Goal: Information Seeking & Learning: Understand process/instructions

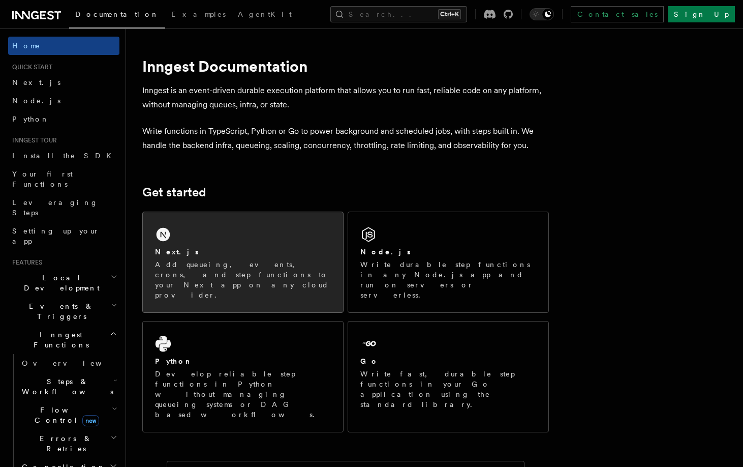
click at [239, 263] on p "Add queueing, events, crons, and step functions to your Next app on any cloud p…" at bounding box center [243, 279] width 176 height 41
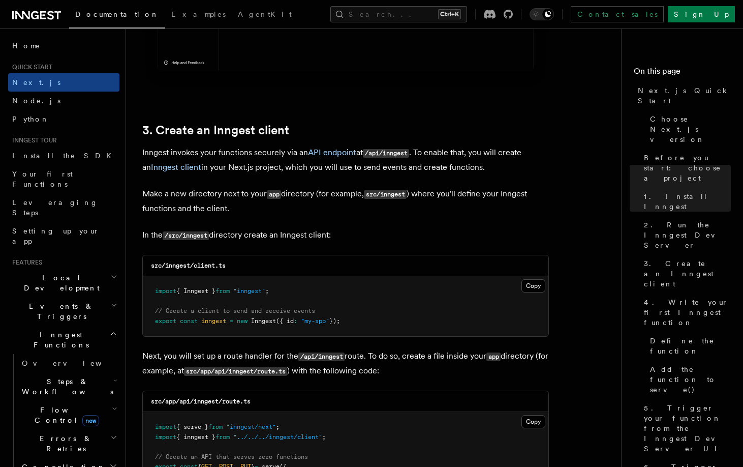
scroll to position [1170, 0]
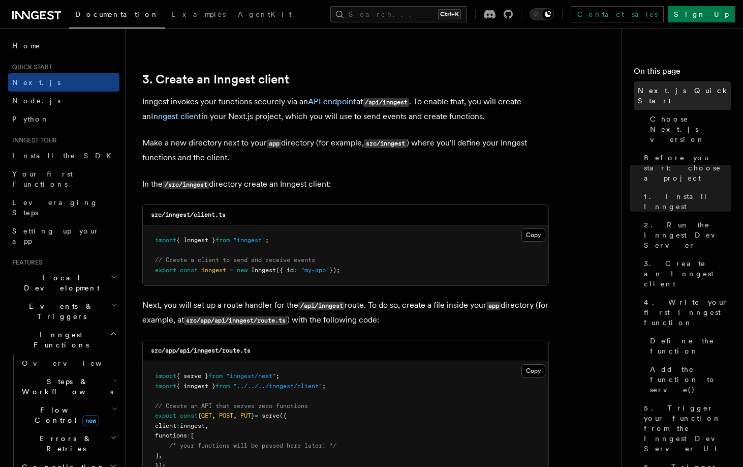
click at [726, 82] on link "Next.js Quick Start" at bounding box center [682, 95] width 97 height 28
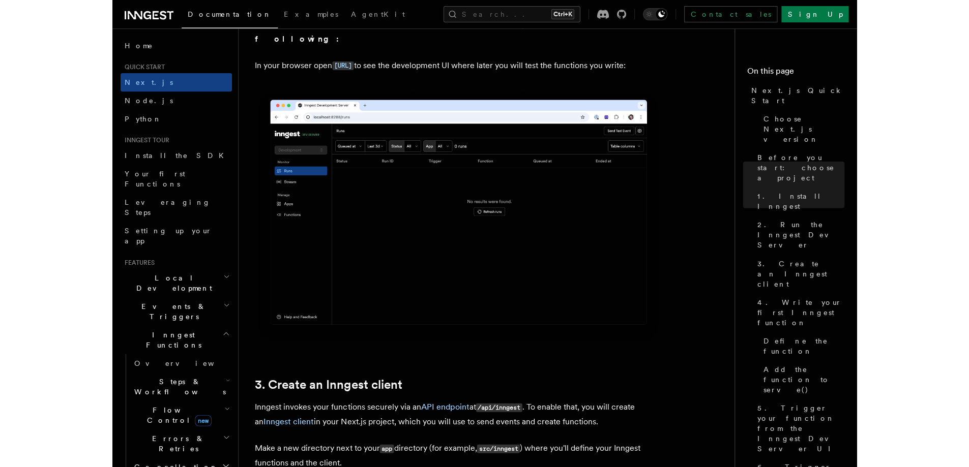
scroll to position [1119, 0]
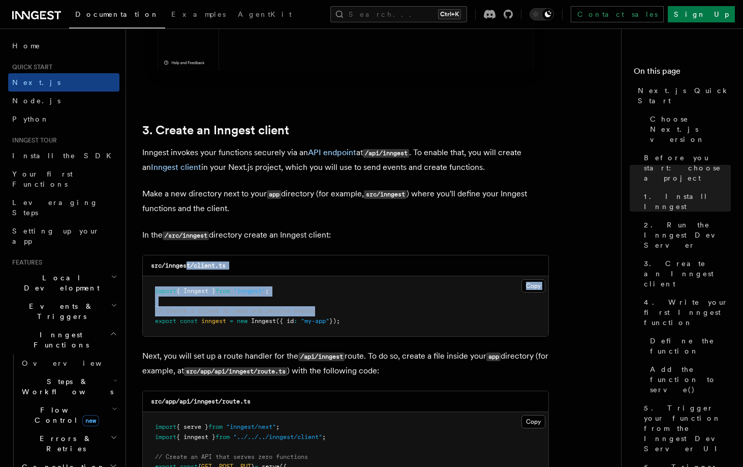
drag, startPoint x: 364, startPoint y: 316, endPoint x: 301, endPoint y: 315, distance: 63.1
click at [183, 273] on div "src/inngest/client.ts Copy Copied import { Inngest } from "inngest" ; // Create…" at bounding box center [345, 296] width 407 height 82
drag, startPoint x: 424, startPoint y: 318, endPoint x: 154, endPoint y: 294, distance: 271.1
click at [154, 294] on pre "import { Inngest } from "inngest" ; // Create a client to send and receive even…" at bounding box center [346, 306] width 406 height 60
copy code "import { Inngest } from "inngest" ; // Create a client to send and receive even…"
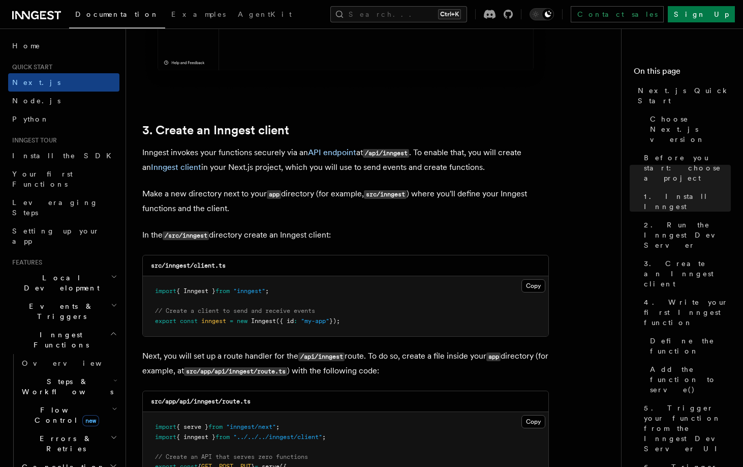
click at [712, 74] on h4 "On this page" at bounding box center [682, 73] width 97 height 16
